Goal: Task Accomplishment & Management: Complete application form

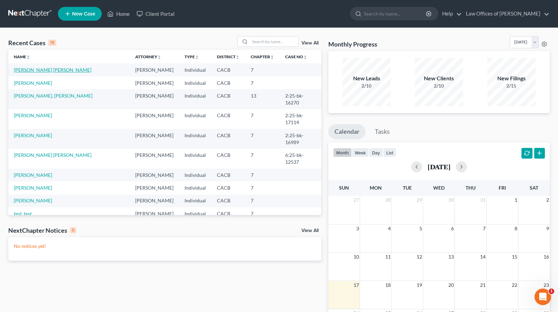
click at [47, 69] on link "[PERSON_NAME] [PERSON_NAME]" at bounding box center [53, 70] width 78 height 6
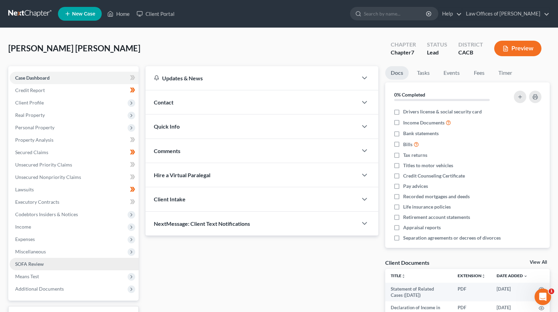
scroll to position [54, 0]
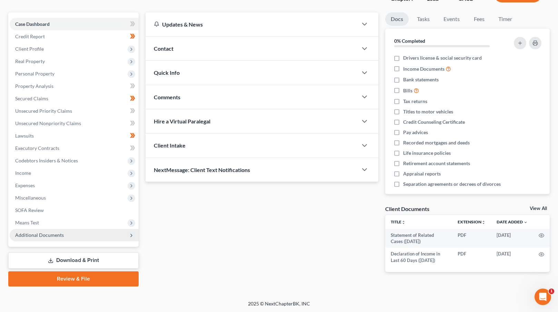
click at [91, 237] on span "Additional Documents" at bounding box center [74, 235] width 129 height 12
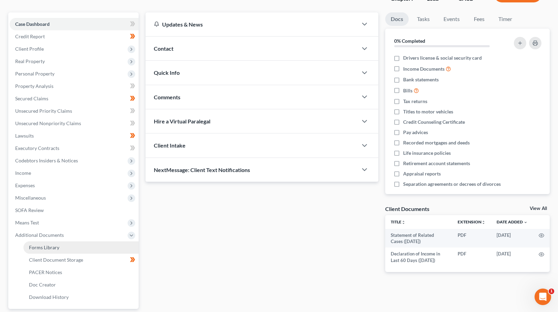
click at [72, 247] on link "Forms Library" at bounding box center [80, 247] width 115 height 12
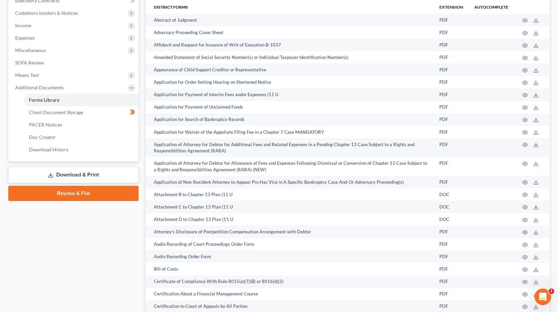
scroll to position [211, 0]
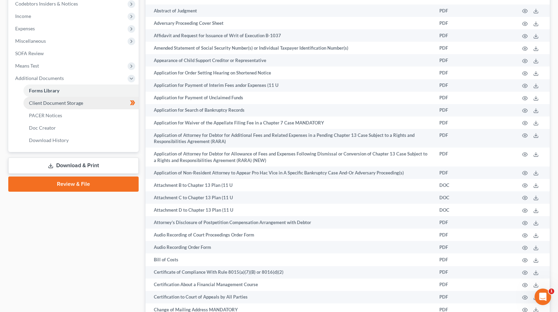
click at [76, 100] on span "Client Document Storage" at bounding box center [56, 103] width 54 height 6
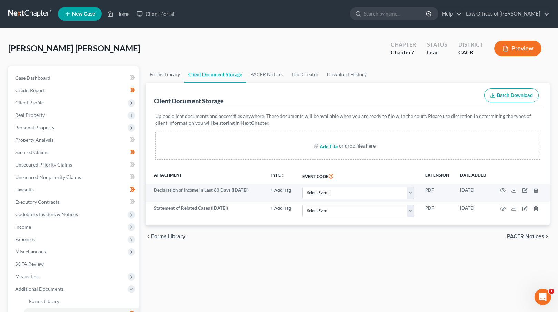
click at [329, 145] on input "file" at bounding box center [327, 146] width 17 height 12
click at [327, 148] on input "file" at bounding box center [327, 146] width 17 height 12
type input "C:\fakepath\Certificate of Credit Counseling.pdf"
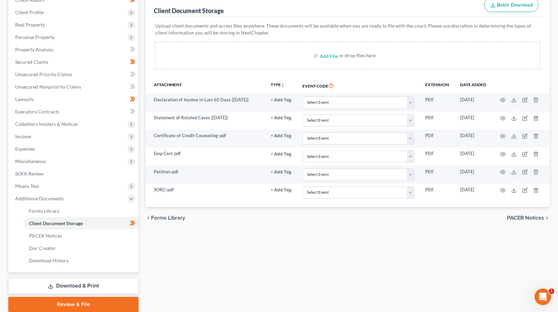
scroll to position [93, 0]
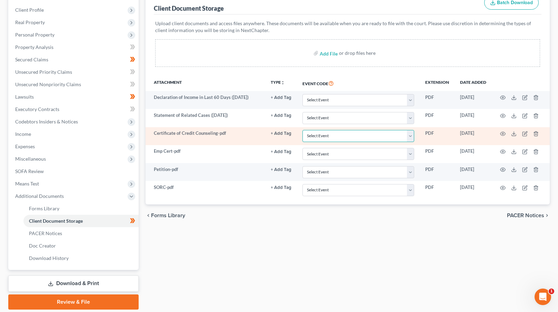
click at [367, 140] on select "Select Event Amended Chapter 11 Plan Amended Chapter 11 Small Business Plan Ame…" at bounding box center [358, 136] width 112 height 12
select select "10"
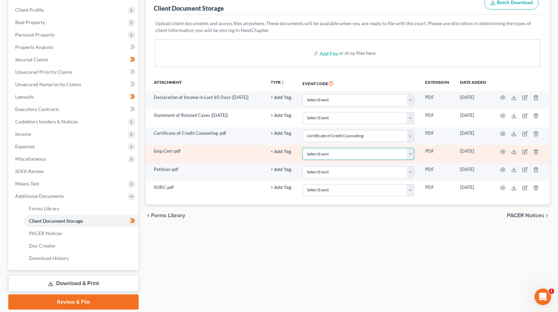
click at [362, 155] on select "Select Event Amended Chapter 11 Plan Amended Chapter 11 Small Business Plan Ame…" at bounding box center [358, 154] width 112 height 12
select select "30"
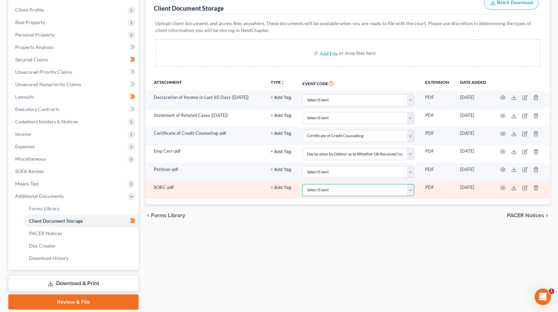
click at [344, 191] on select "Select Event Amended Chapter 11 Plan Amended Chapter 11 Small Business Plan Ame…" at bounding box center [358, 190] width 112 height 12
select select "65"
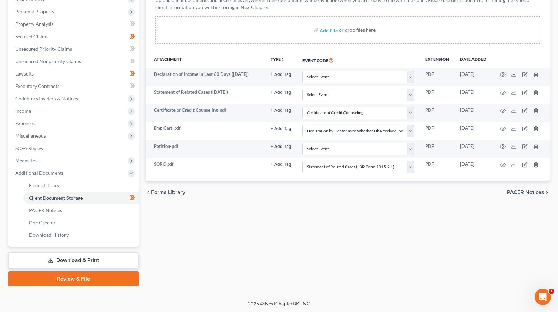
click at [89, 280] on link "Review & File" at bounding box center [73, 278] width 130 height 15
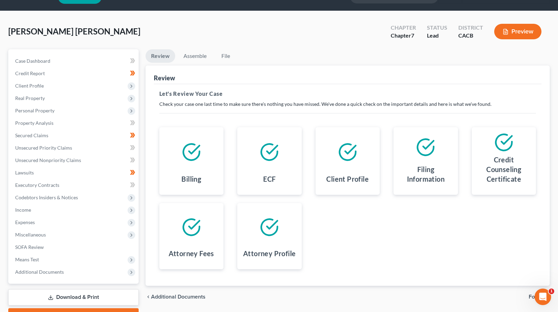
scroll to position [54, 0]
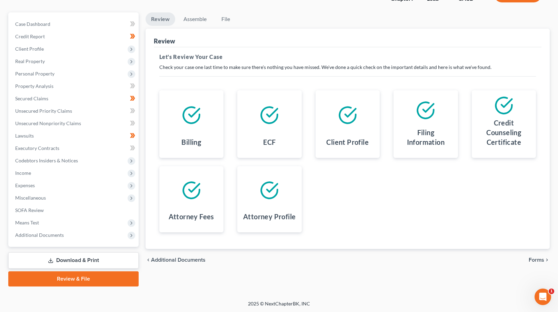
click at [539, 257] on span "Forms" at bounding box center [536, 260] width 16 height 6
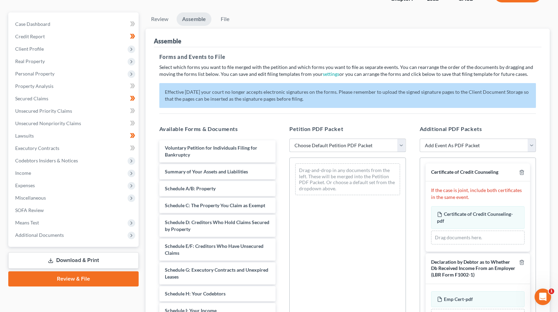
click at [349, 147] on select "Choose Default Petition PDF Packet Complete Bankruptcy Petition (all forms and …" at bounding box center [347, 146] width 116 height 14
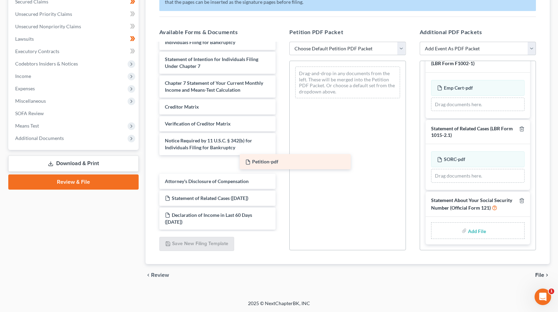
scroll to position [219, 0]
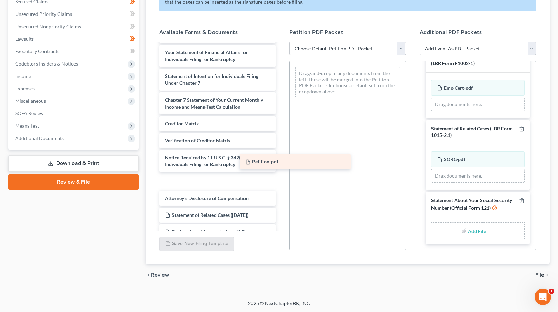
drag, startPoint x: 191, startPoint y: 178, endPoint x: 320, endPoint y: 140, distance: 134.4
click at [281, 140] on div "Petition-pdf Voluntary Petition for Individuals Filing for Bankruptcy Summary o…" at bounding box center [217, 36] width 127 height 422
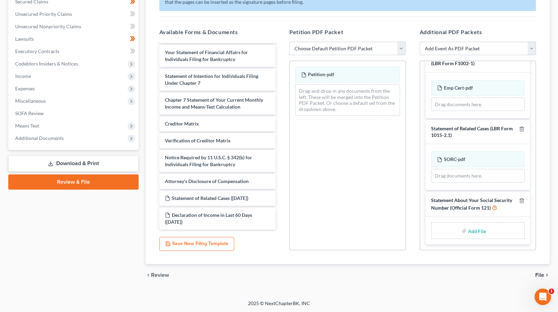
click at [472, 232] on input "file" at bounding box center [476, 230] width 17 height 12
type input "C:\fakepath\SSN Statement.pdf"
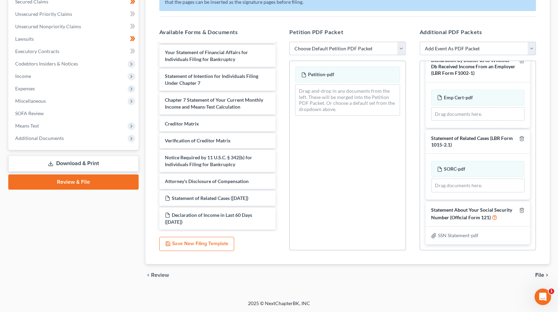
click at [541, 273] on span "File" at bounding box center [539, 275] width 9 height 6
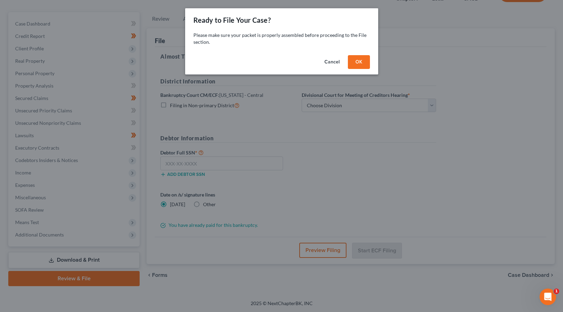
click at [355, 63] on button "OK" at bounding box center [359, 62] width 22 height 14
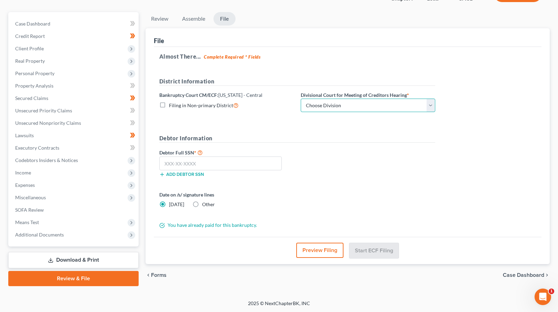
click at [328, 105] on select "Choose Division [GEOGRAPHIC_DATA][PERSON_NAME] [GEOGRAPHIC_DATA] [GEOGRAPHIC_DA…" at bounding box center [367, 106] width 134 height 14
select select "1"
click at [175, 161] on input "text" at bounding box center [220, 163] width 123 height 14
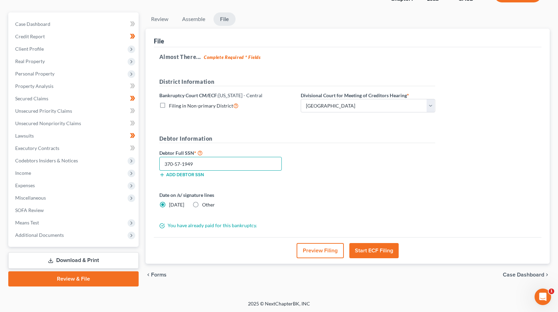
type input "370-57-1949"
click at [379, 252] on button "Start ECF Filing" at bounding box center [373, 250] width 49 height 15
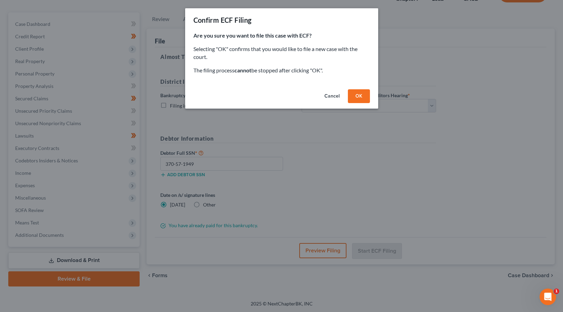
click at [360, 94] on button "OK" at bounding box center [359, 96] width 22 height 14
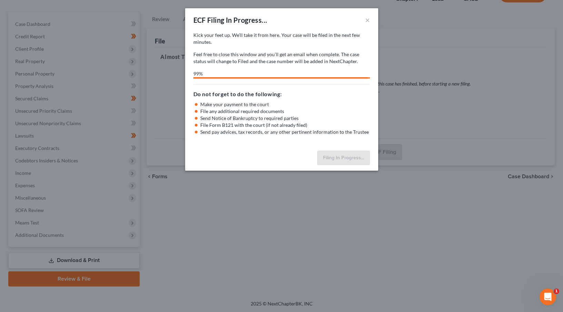
select select "1"
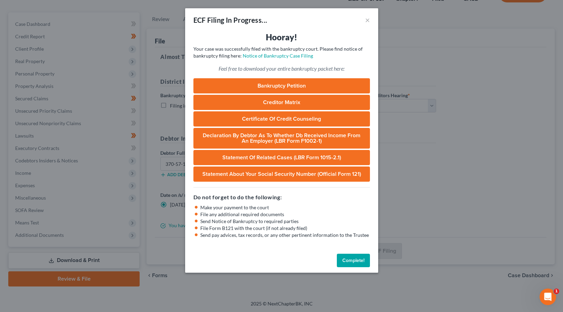
click at [251, 84] on link "Bankruptcy Petition" at bounding box center [281, 85] width 176 height 15
click at [355, 257] on button "Complete!" at bounding box center [353, 261] width 33 height 14
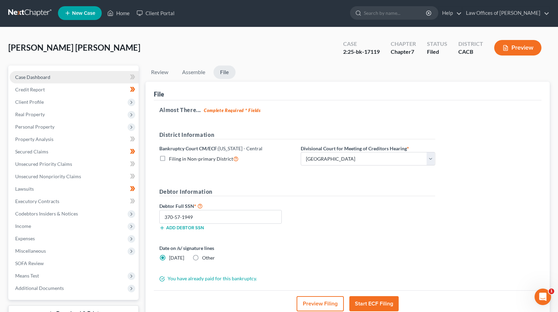
scroll to position [0, 0]
